Goal: Information Seeking & Learning: Check status

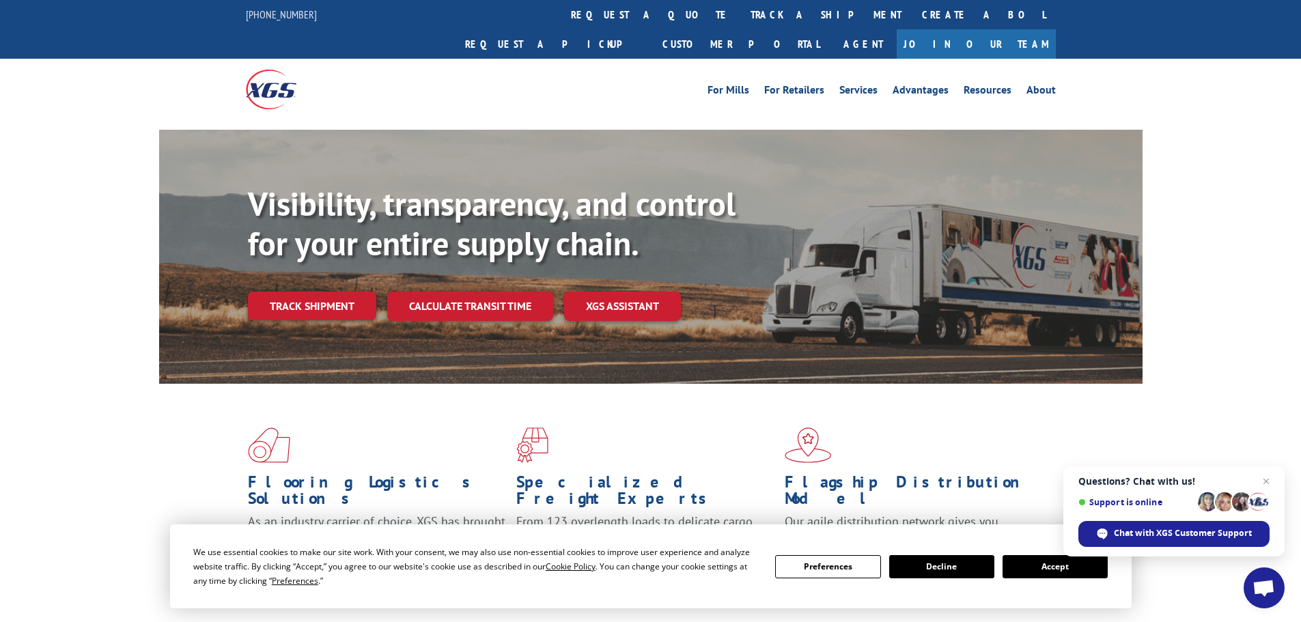
click at [1043, 557] on button "Accept" at bounding box center [1055, 566] width 105 height 23
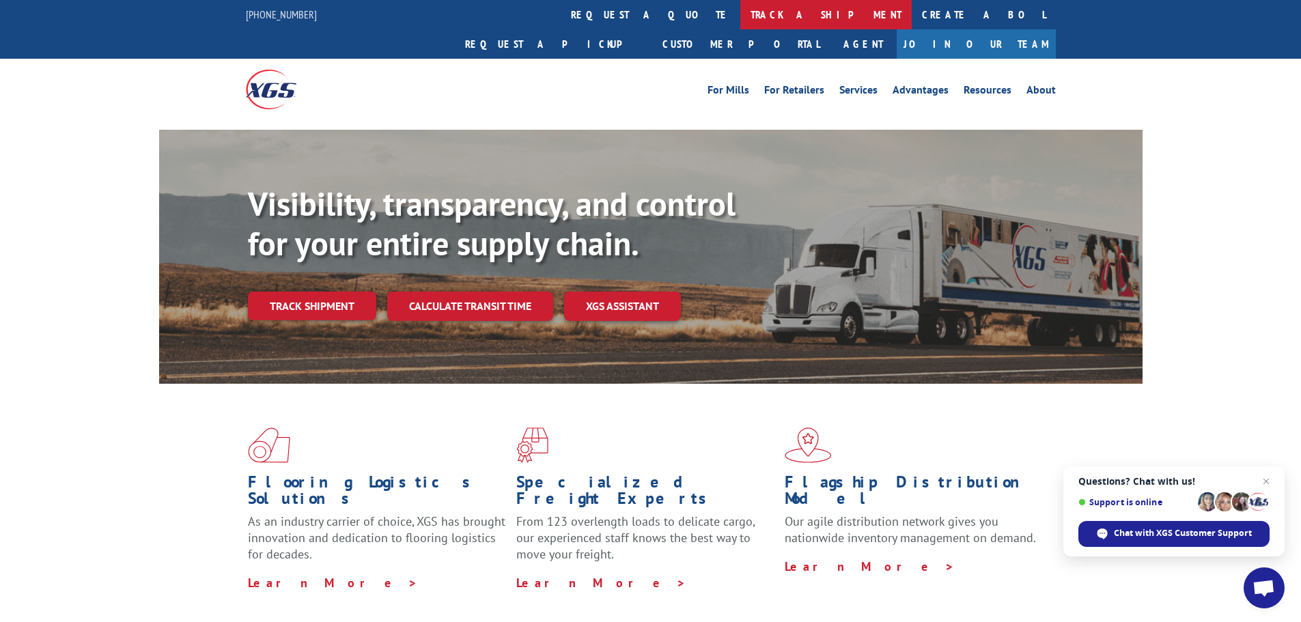
click at [741, 13] on link "track a shipment" at bounding box center [826, 14] width 171 height 29
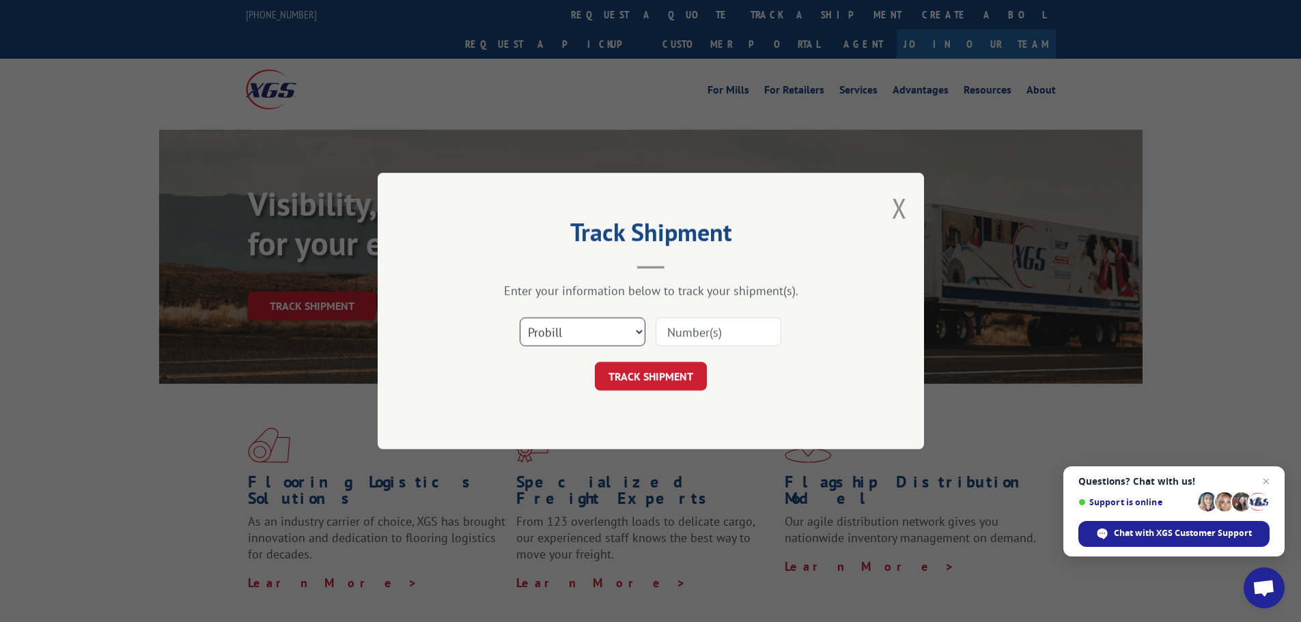
click at [609, 336] on select "Select category... Probill BOL PO" at bounding box center [583, 332] width 126 height 29
select select "bol"
click at [520, 318] on select "Select category... Probill BOL PO" at bounding box center [583, 332] width 126 height 29
click at [697, 335] on input at bounding box center [719, 332] width 126 height 29
paste input "6024818"
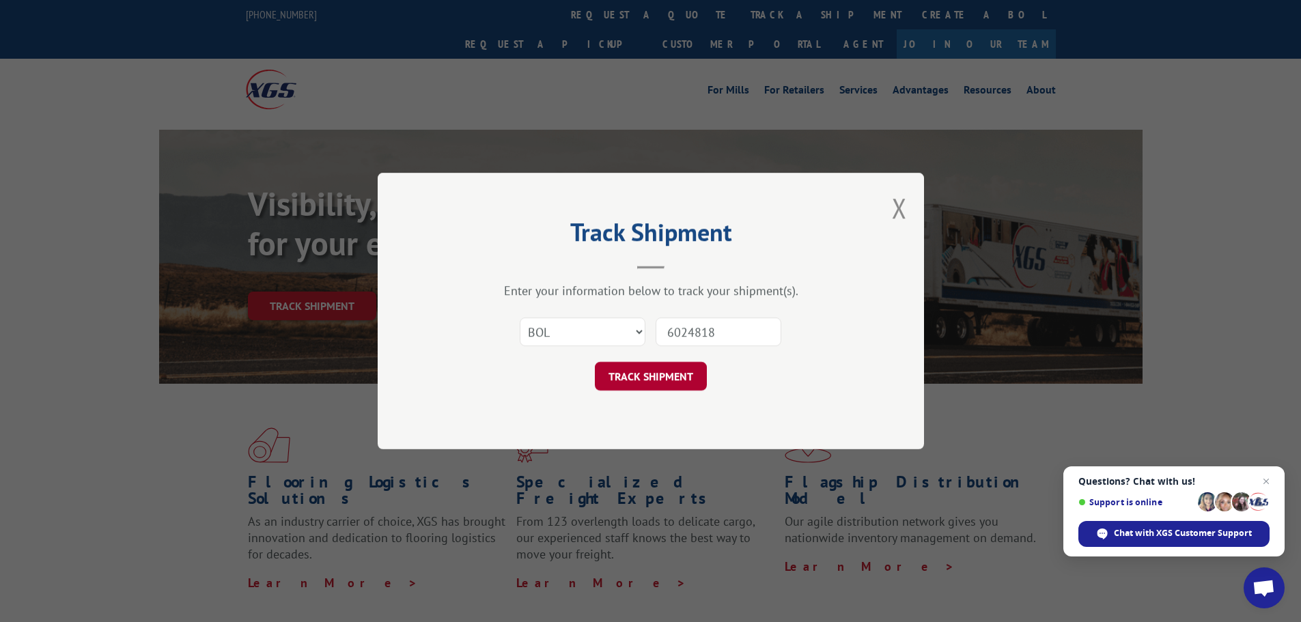
type input "6024818"
click at [618, 372] on button "TRACK SHIPMENT" at bounding box center [651, 376] width 112 height 29
